Goal: Check status: Check status

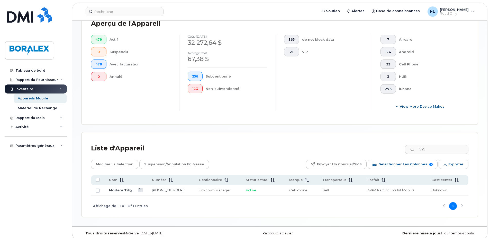
scroll to position [136, 0]
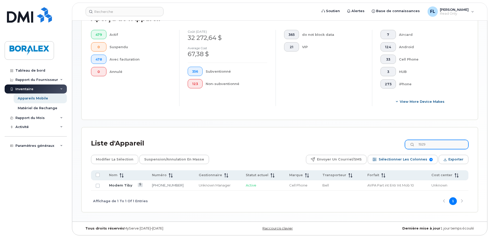
drag, startPoint x: 431, startPoint y: 146, endPoint x: 423, endPoint y: 146, distance: 8.5
click at [423, 146] on input "1929" at bounding box center [437, 144] width 64 height 9
type input "4683590050"
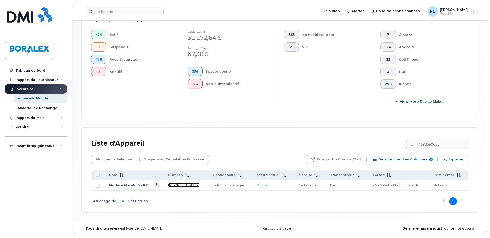
click at [174, 184] on link "[PHONE_NUMBER]" at bounding box center [184, 185] width 32 height 4
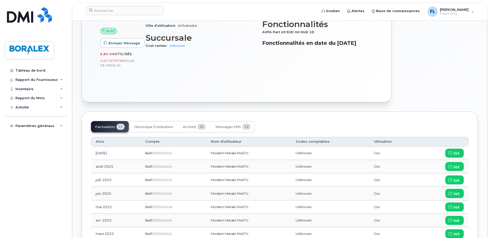
scroll to position [206, 0]
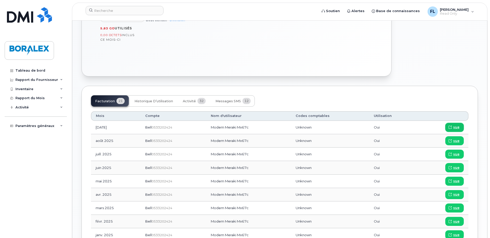
click at [455, 126] on span "vue" at bounding box center [457, 127] width 6 height 5
